Goal: Check status

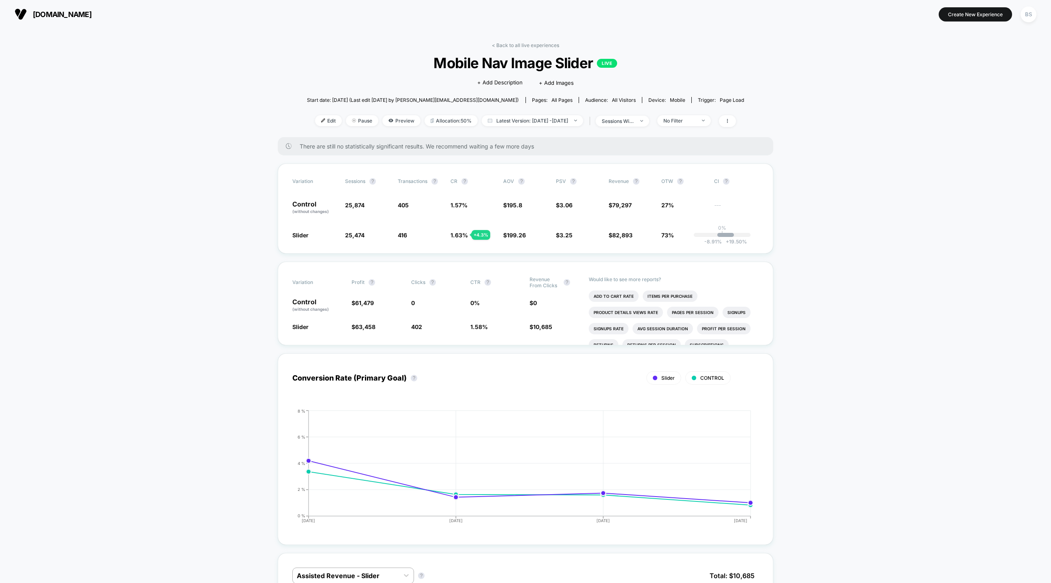
click at [511, 45] on link "< Back to all live experiences" at bounding box center [525, 45] width 67 height 6
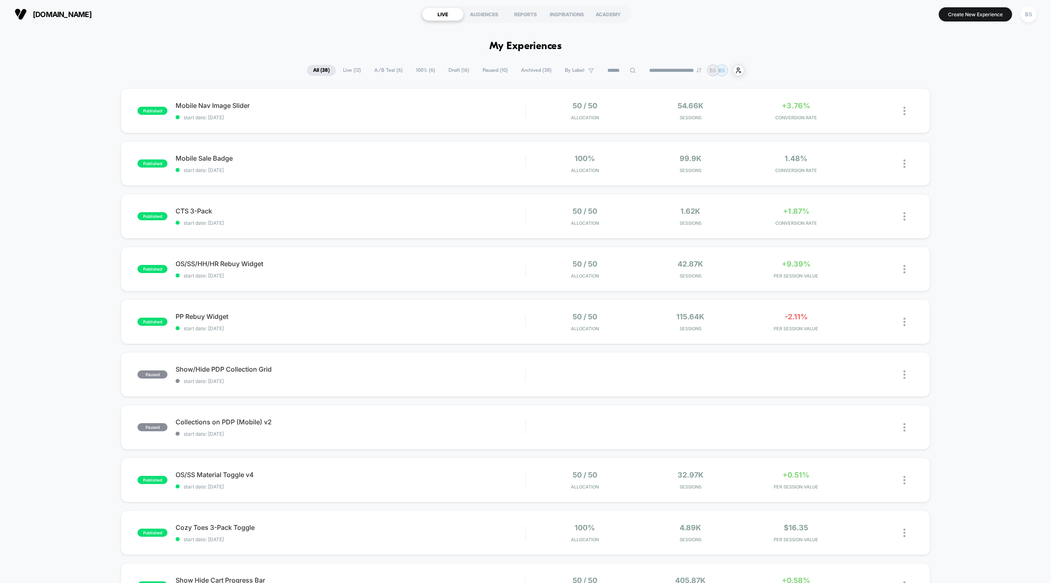
click at [353, 71] on span "Live ( 12 )" at bounding box center [352, 70] width 30 height 11
click at [370, 129] on div "published Mobile Nav Image Slider start date: [DATE] 50 / 50 Allocation 54.66k …" at bounding box center [526, 110] width 810 height 45
